Goal: Transaction & Acquisition: Purchase product/service

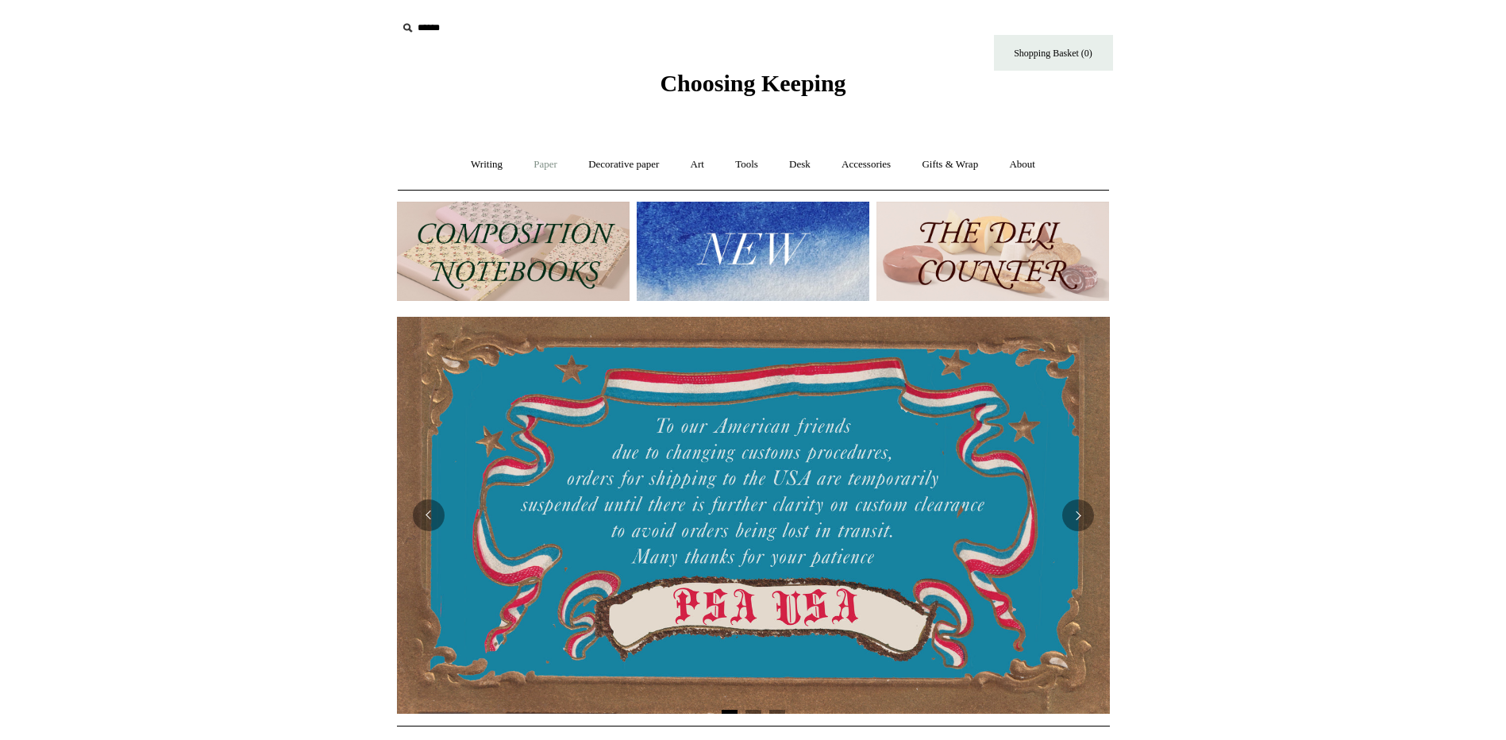
click at [537, 162] on link "Paper +" at bounding box center [545, 165] width 52 height 42
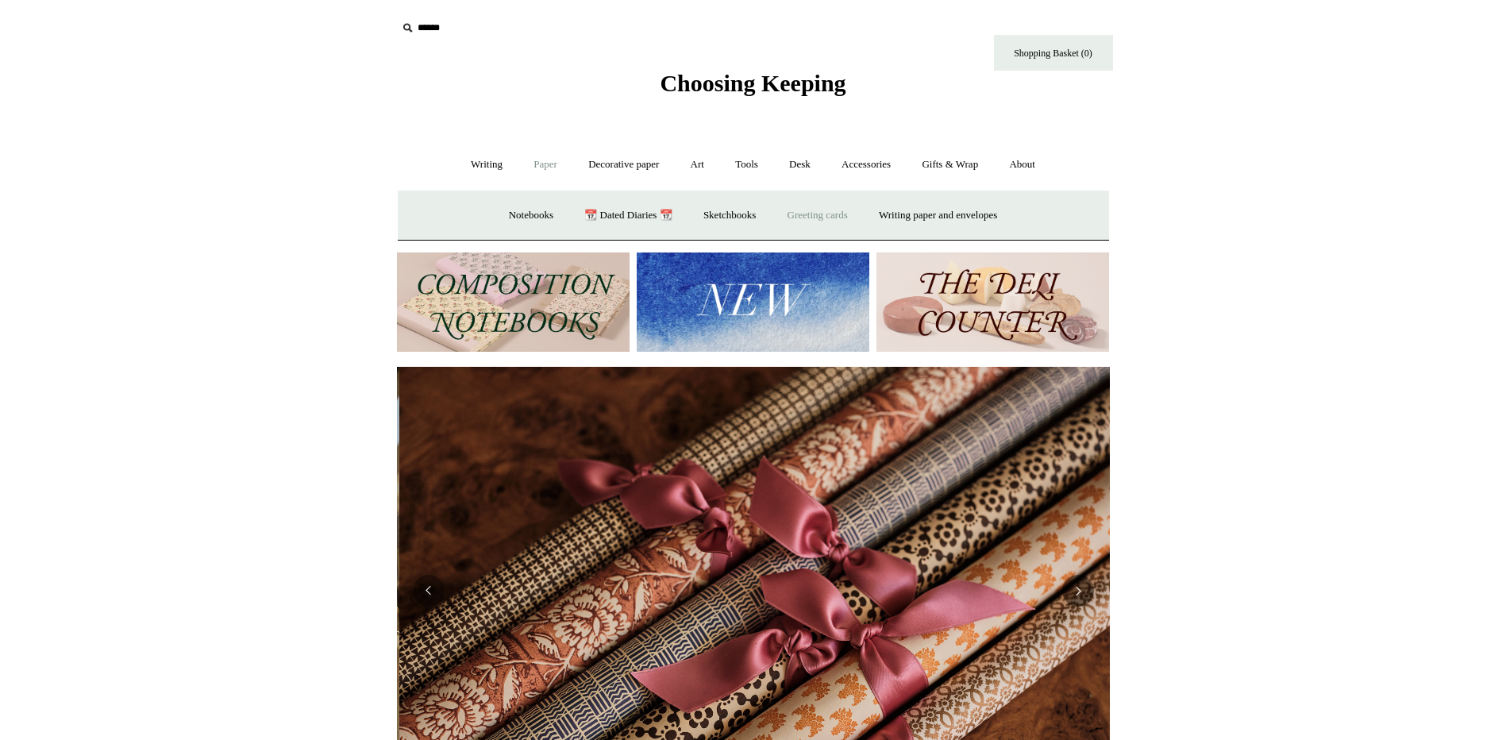
scroll to position [0, 1426]
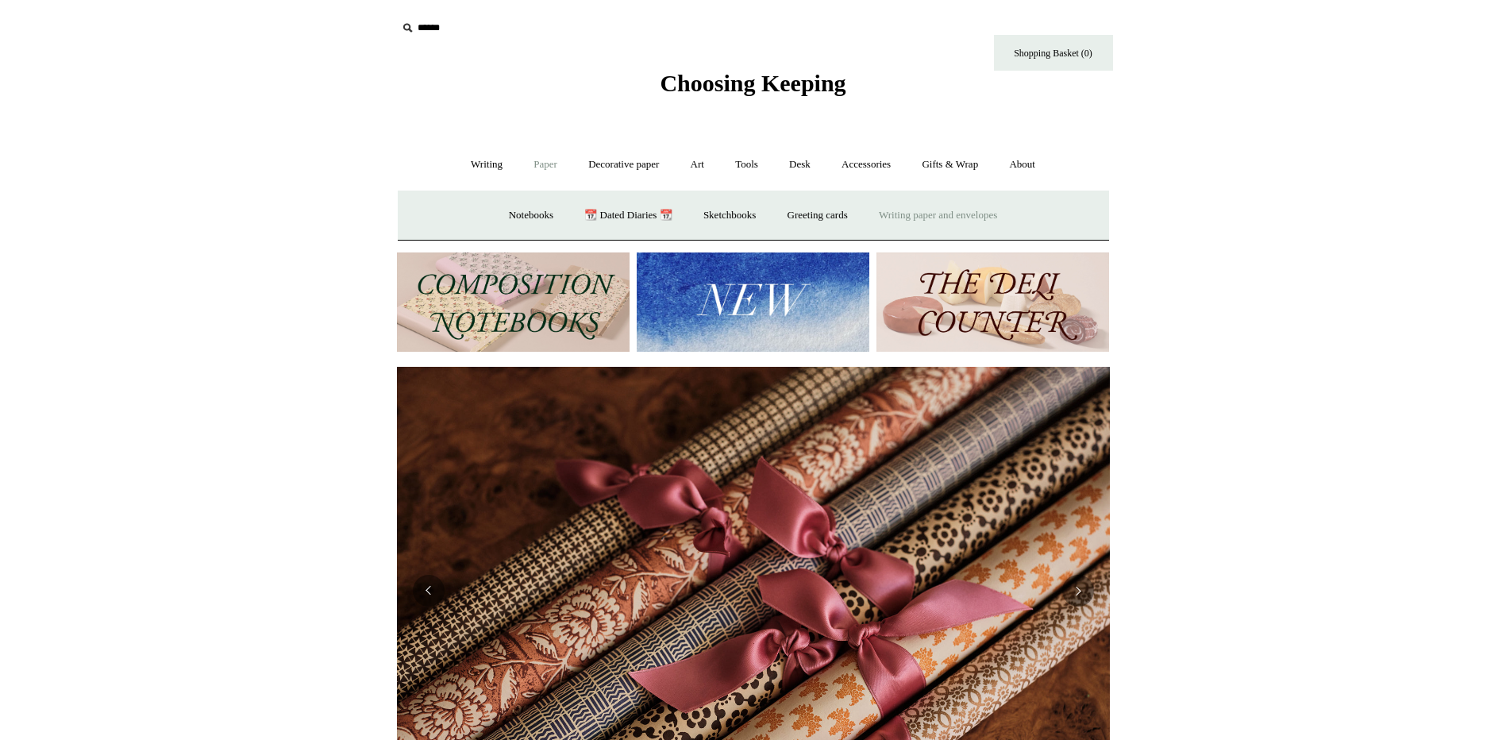
click at [941, 215] on link "Writing paper and envelopes +" at bounding box center [937, 215] width 147 height 42
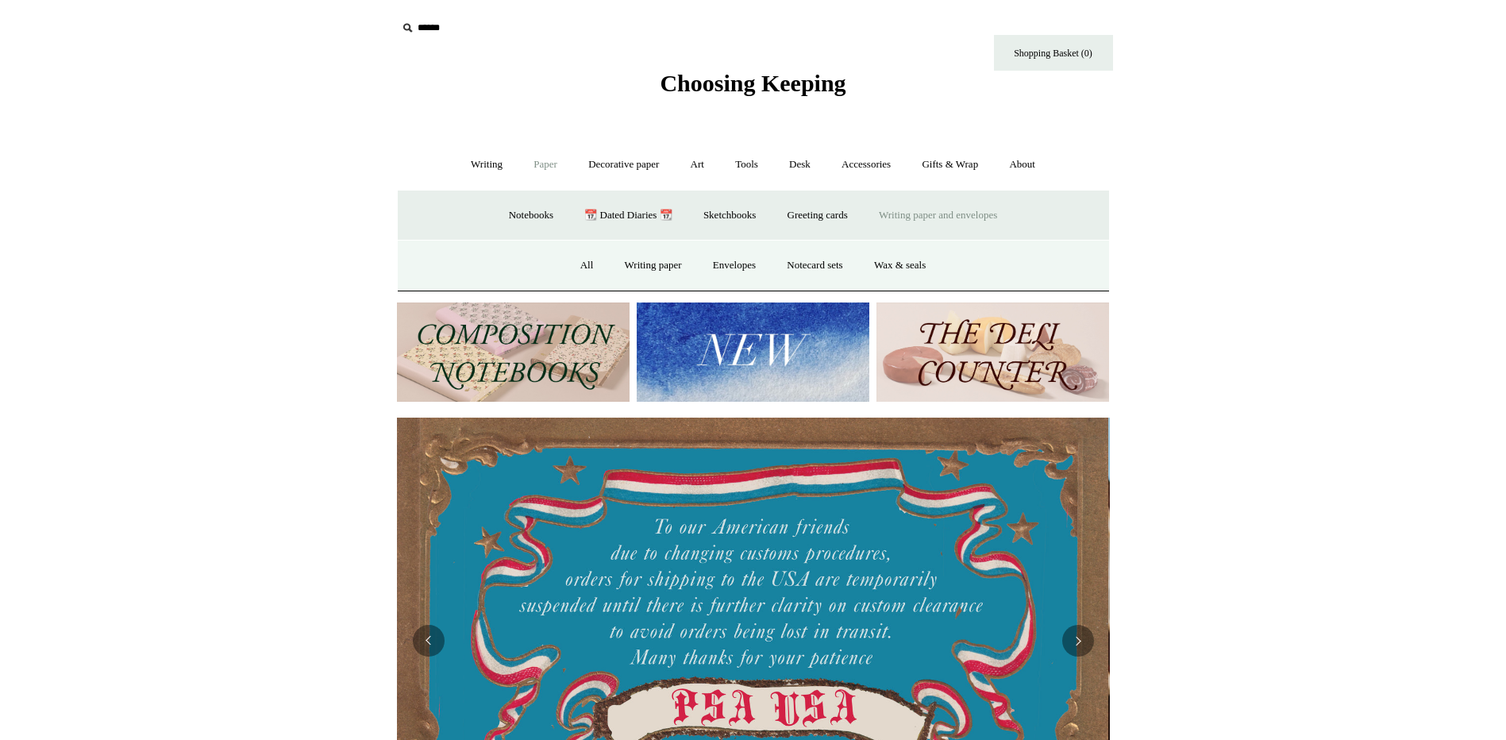
scroll to position [0, 0]
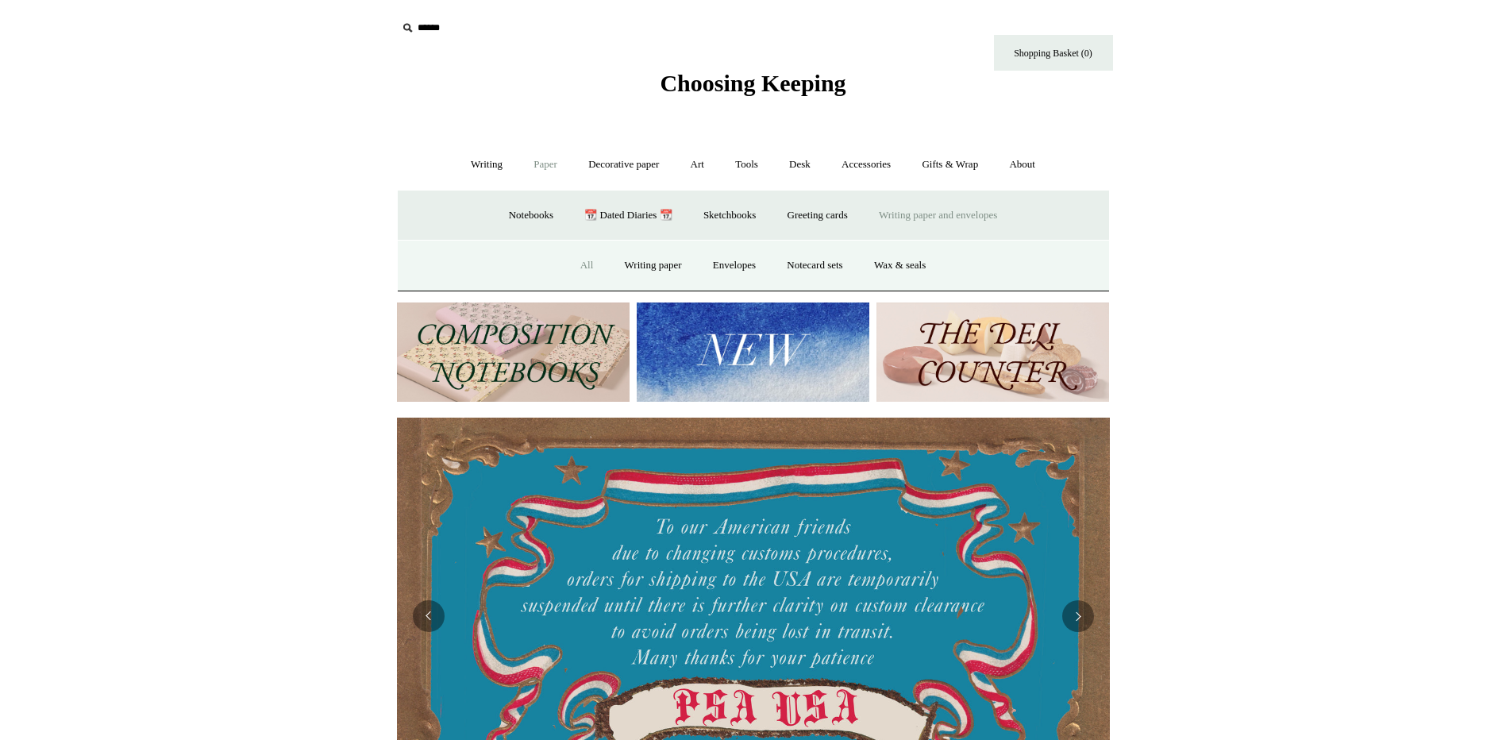
click at [579, 263] on link "All" at bounding box center [587, 265] width 42 height 42
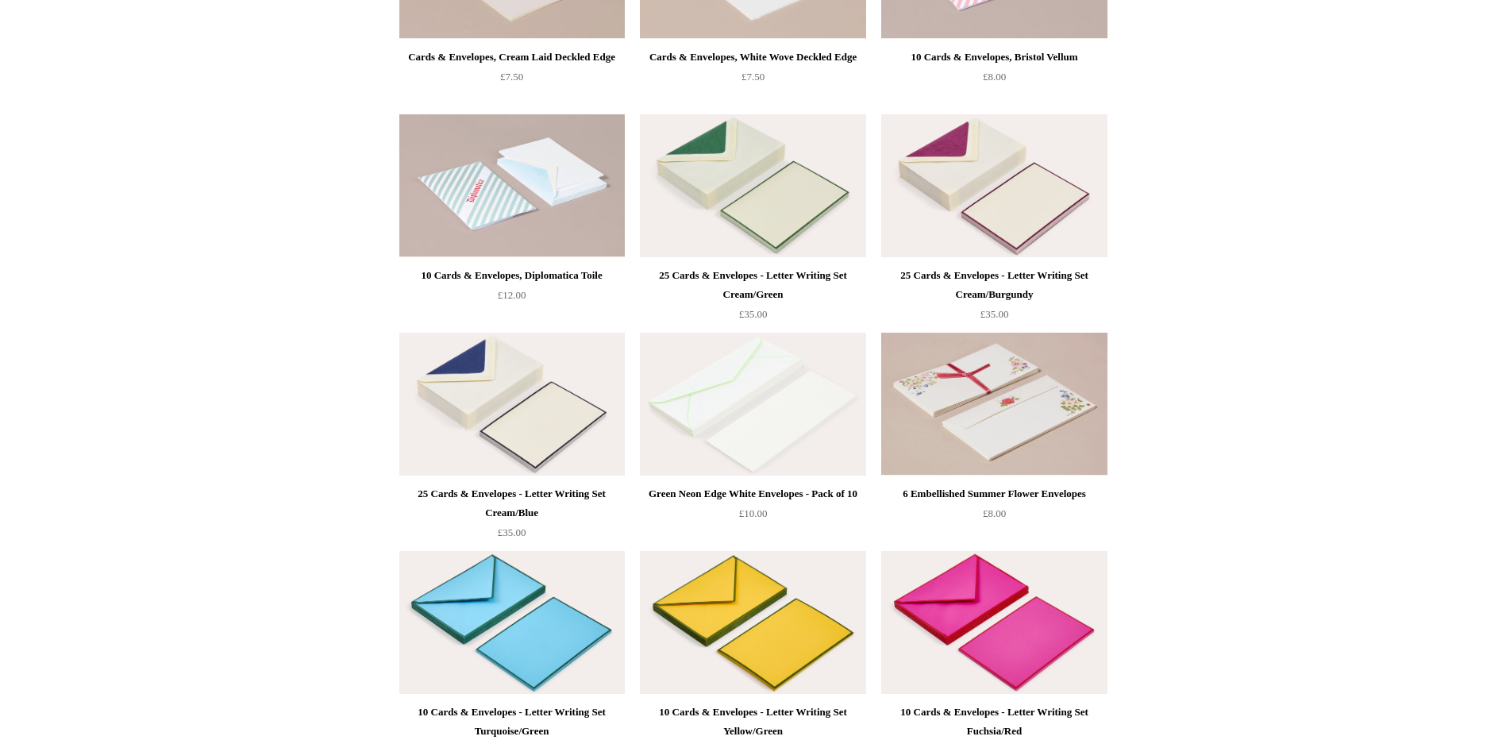
scroll to position [1429, 0]
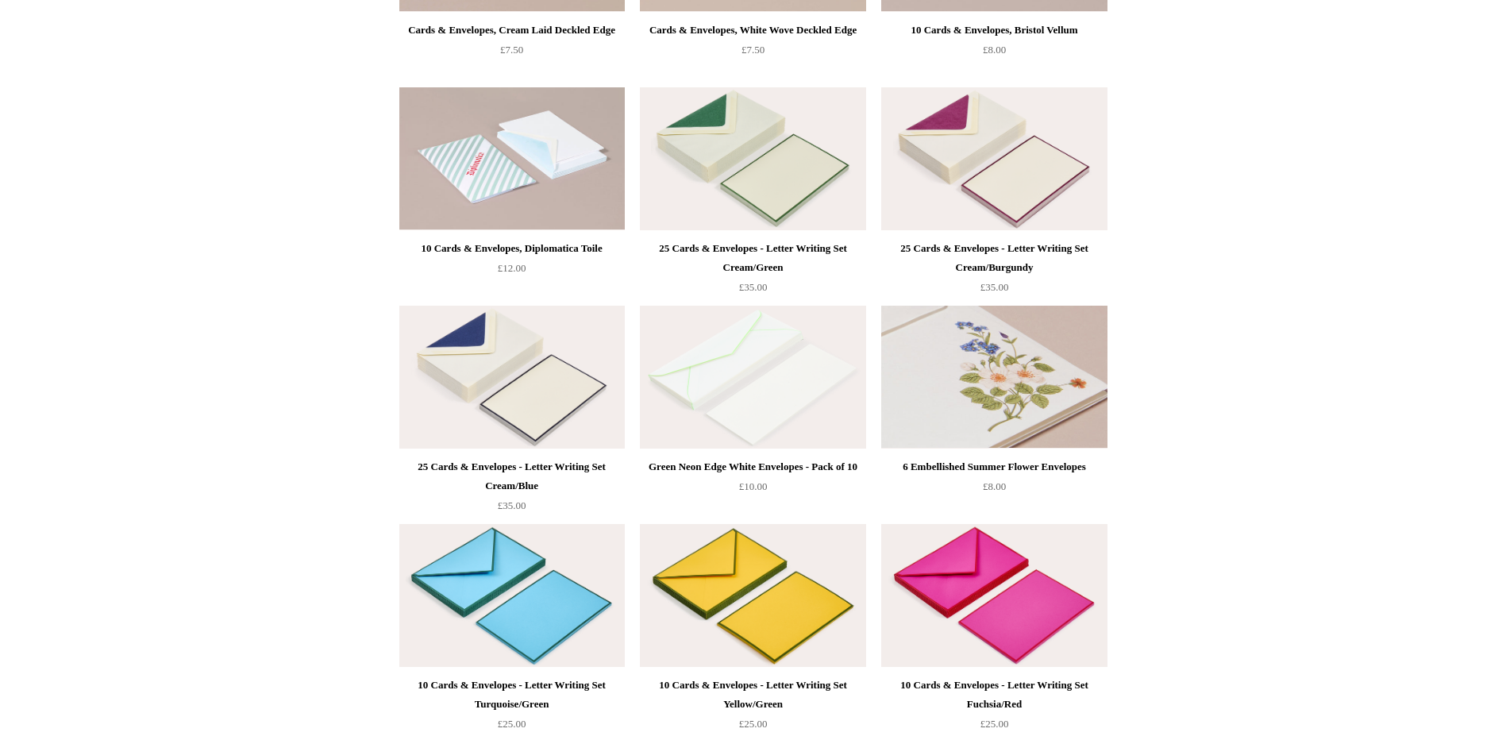
click at [1023, 381] on img at bounding box center [993, 377] width 225 height 143
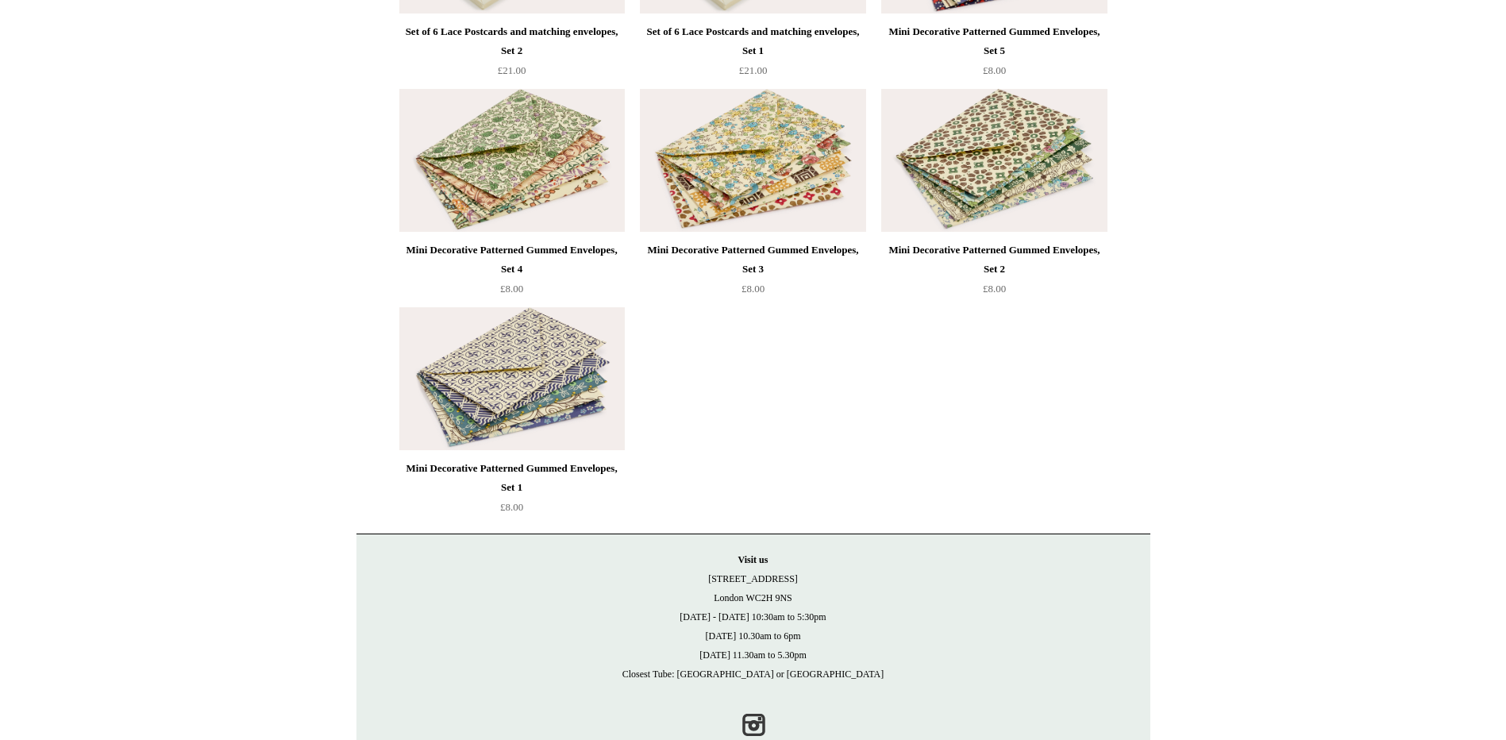
scroll to position [3175, 0]
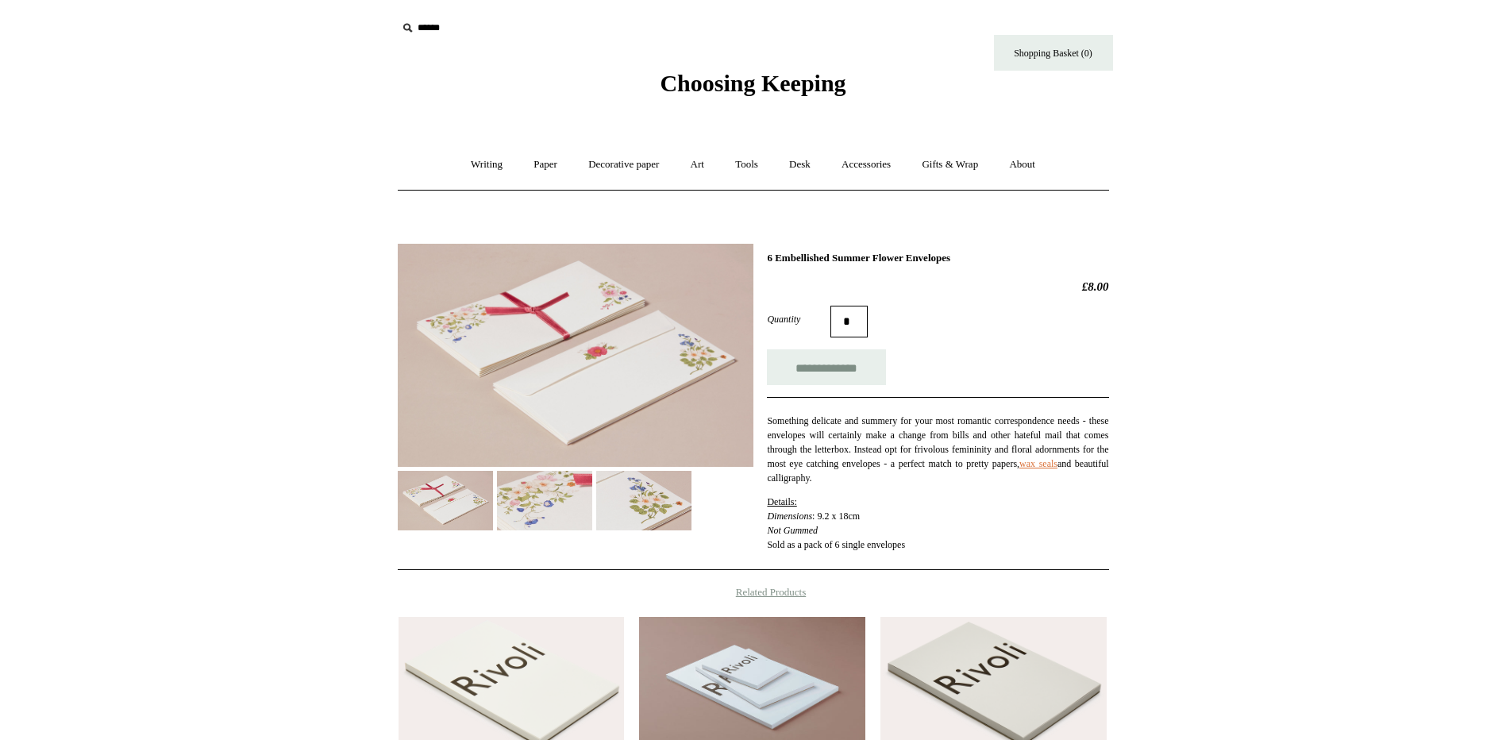
click at [523, 495] on img at bounding box center [544, 501] width 95 height 60
